Goal: Navigation & Orientation: Find specific page/section

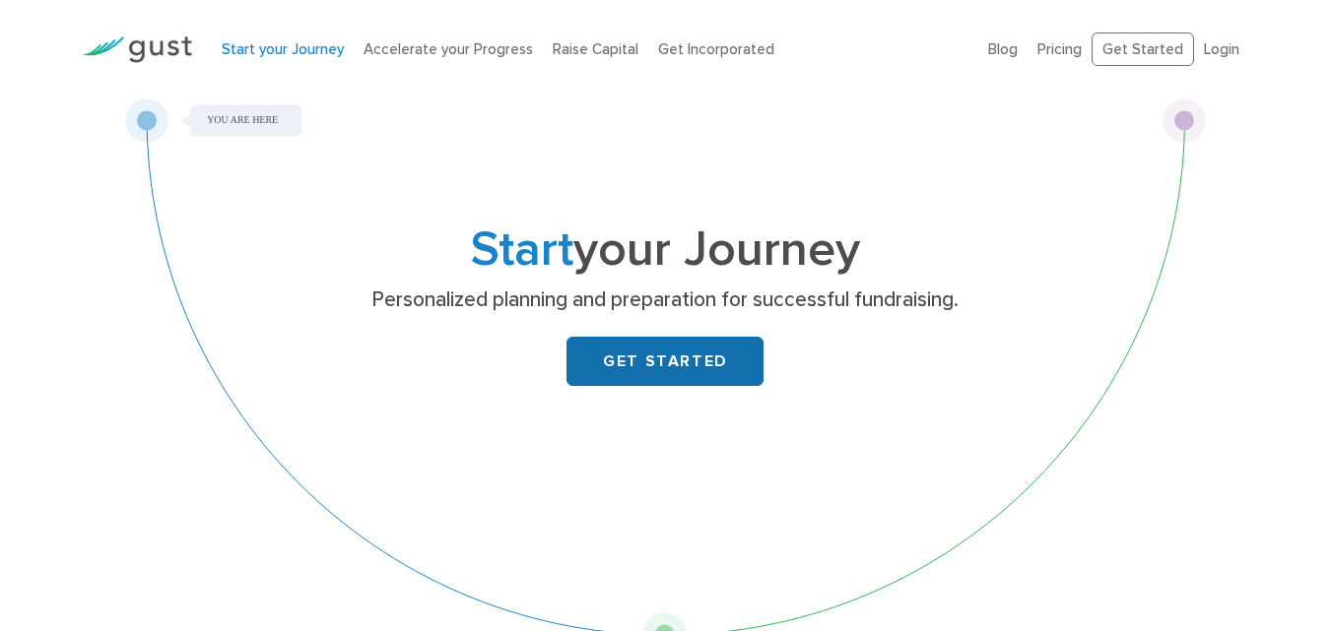
click at [596, 345] on link "GET STARTED" at bounding box center [664, 361] width 197 height 49
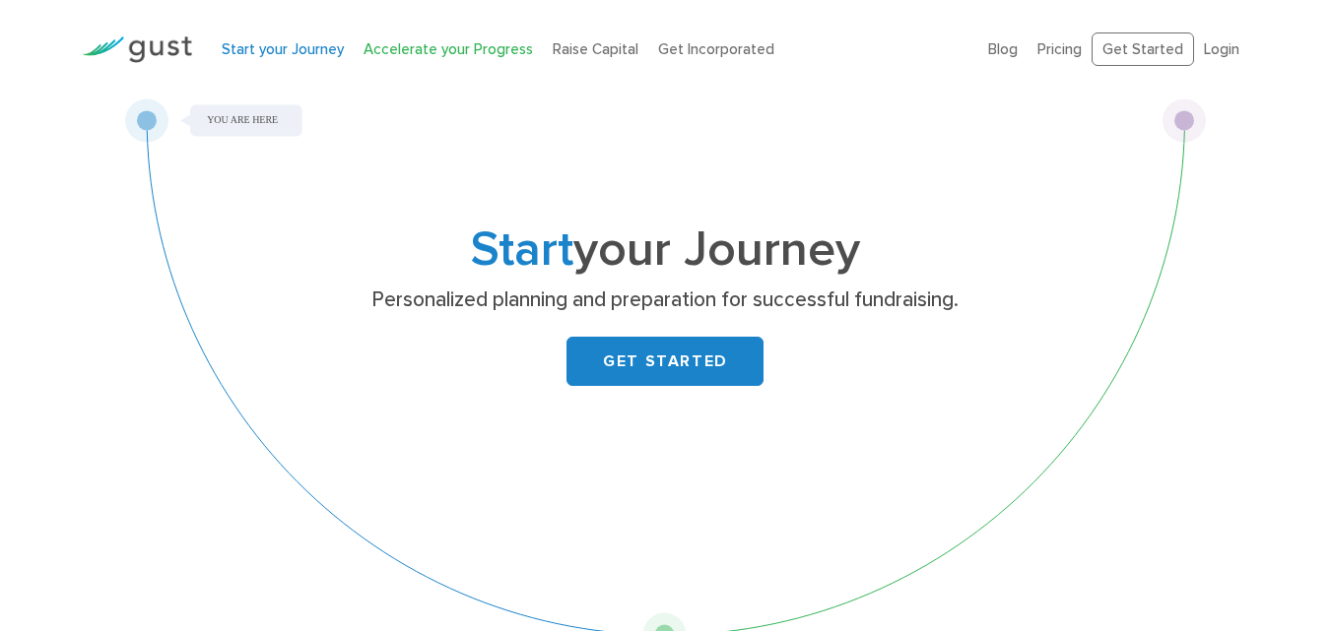
click at [512, 49] on link "Accelerate your Progress" at bounding box center [447, 49] width 169 height 18
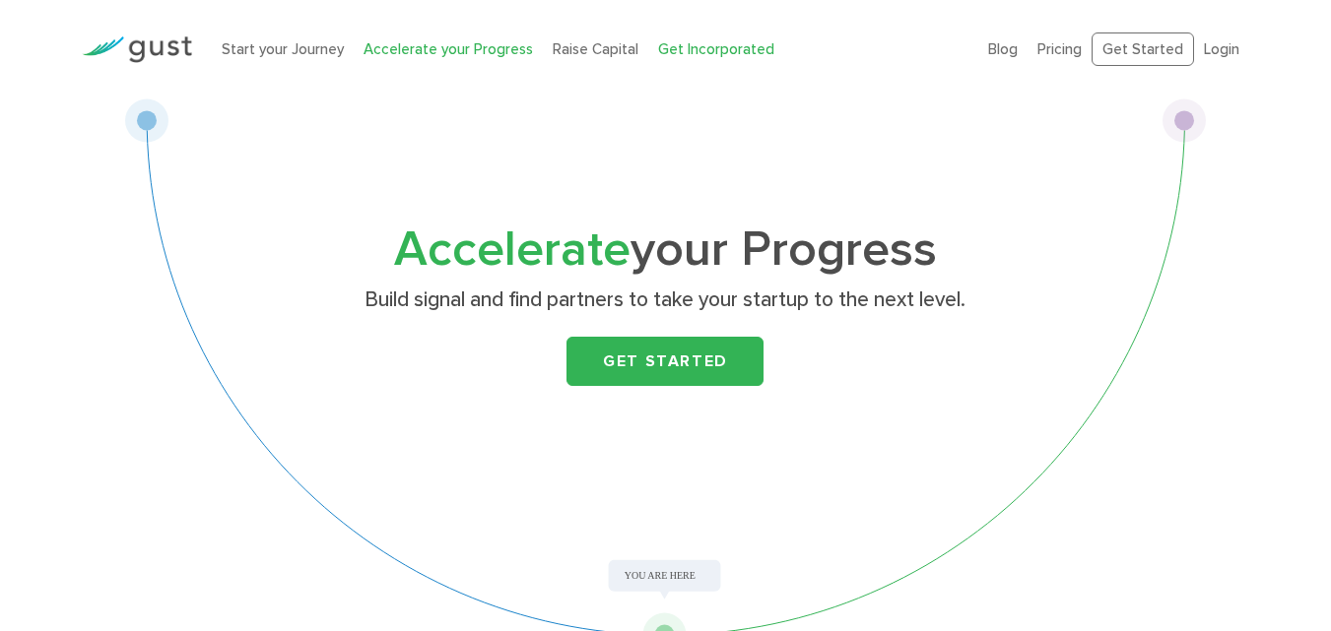
click at [658, 42] on link "Get Incorporated" at bounding box center [716, 49] width 116 height 18
